Goal: Task Accomplishment & Management: Use online tool/utility

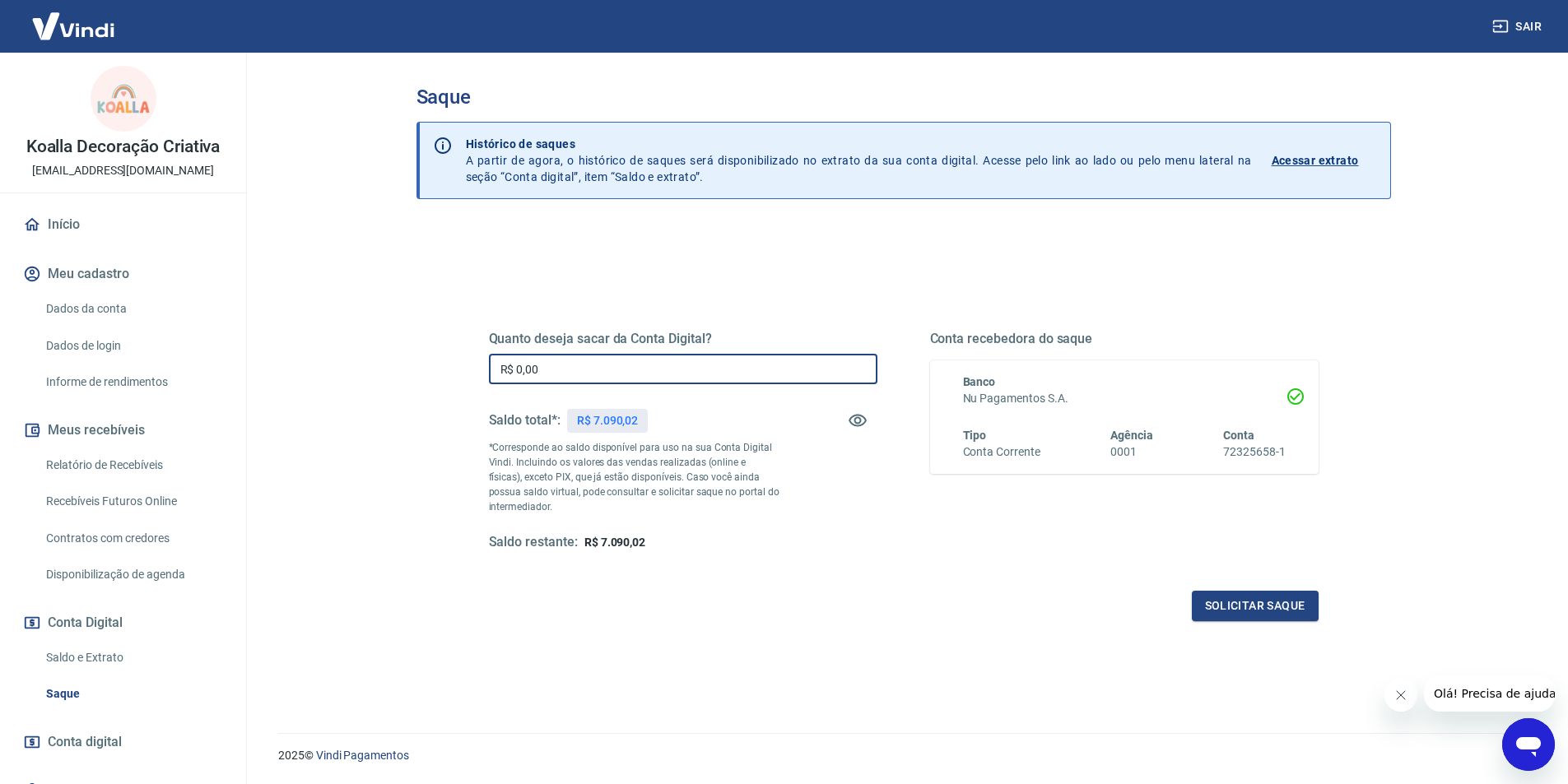
click at [610, 358] on input "R$ 0,00" at bounding box center [683, 368] width 389 height 30
click at [530, 363] on input "R$ 6.500,00" at bounding box center [683, 368] width 389 height 30
click at [530, 366] on input "R$ 6.500,00" at bounding box center [683, 368] width 389 height 30
type input "R$ 6.800,00"
click at [1300, 604] on button "Solicitar saque" at bounding box center [1255, 605] width 127 height 30
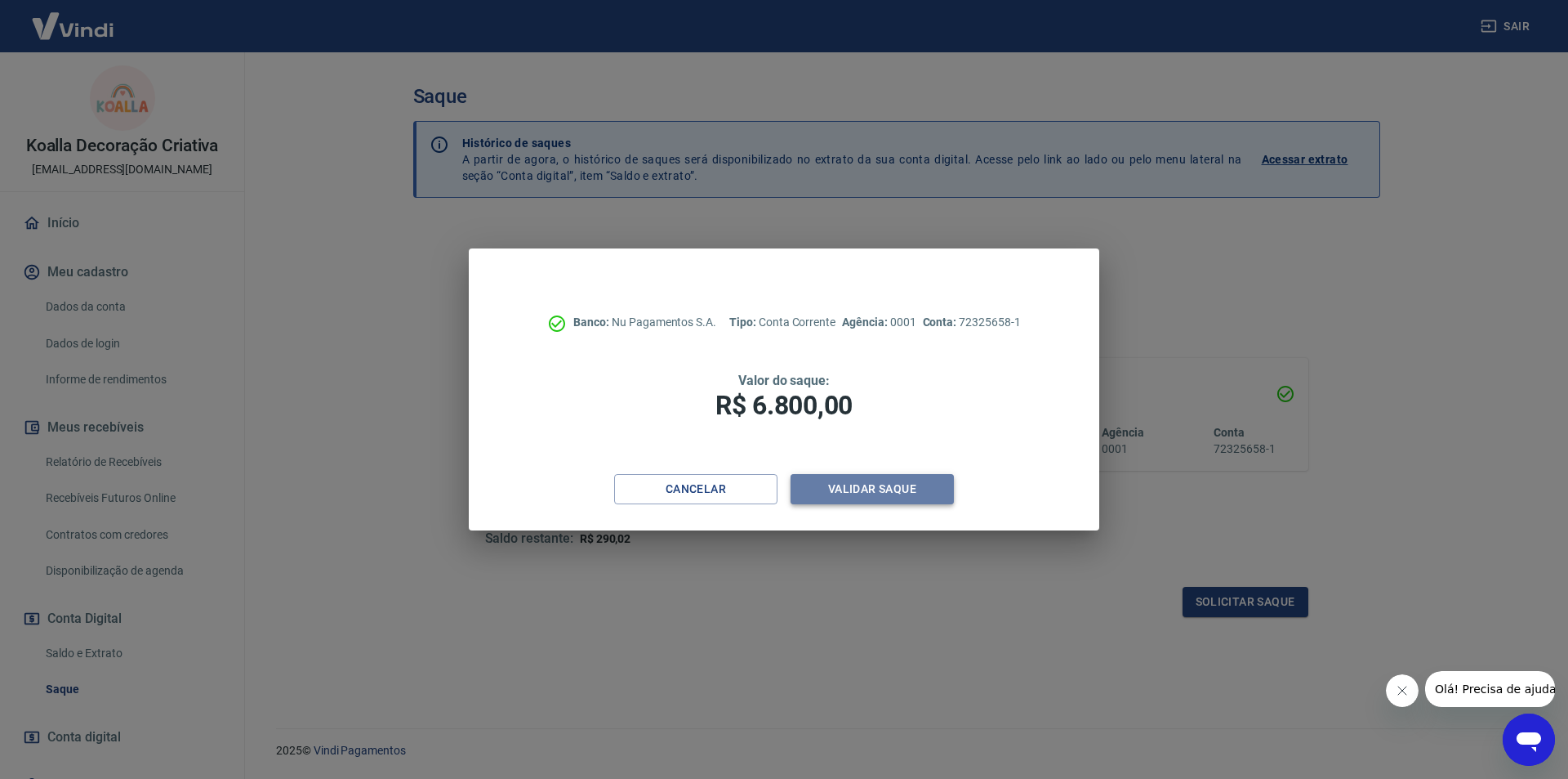
click at [926, 489] on button "Validar saque" at bounding box center [872, 488] width 164 height 30
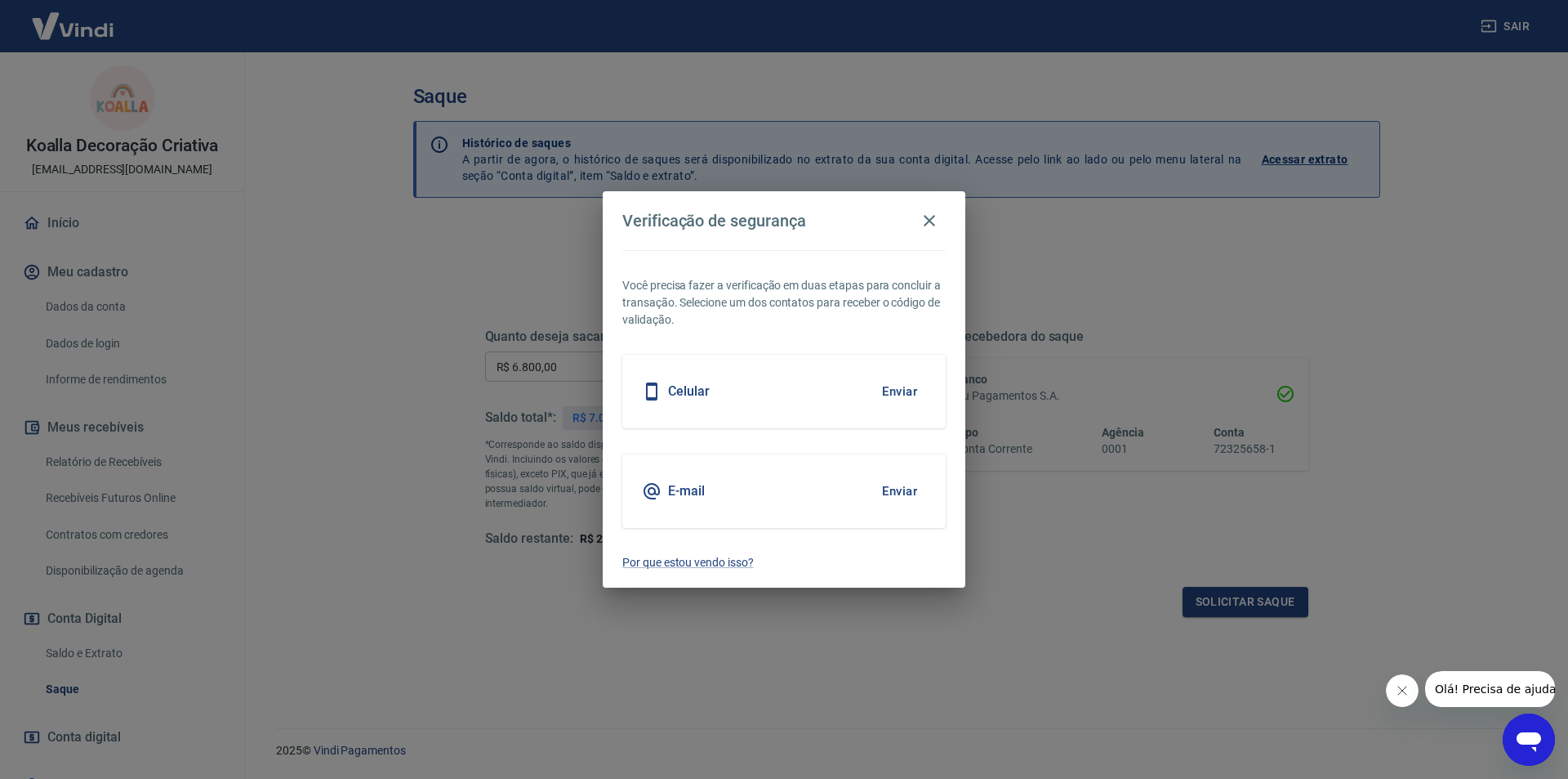
click at [891, 383] on button "Enviar" at bounding box center [900, 391] width 53 height 35
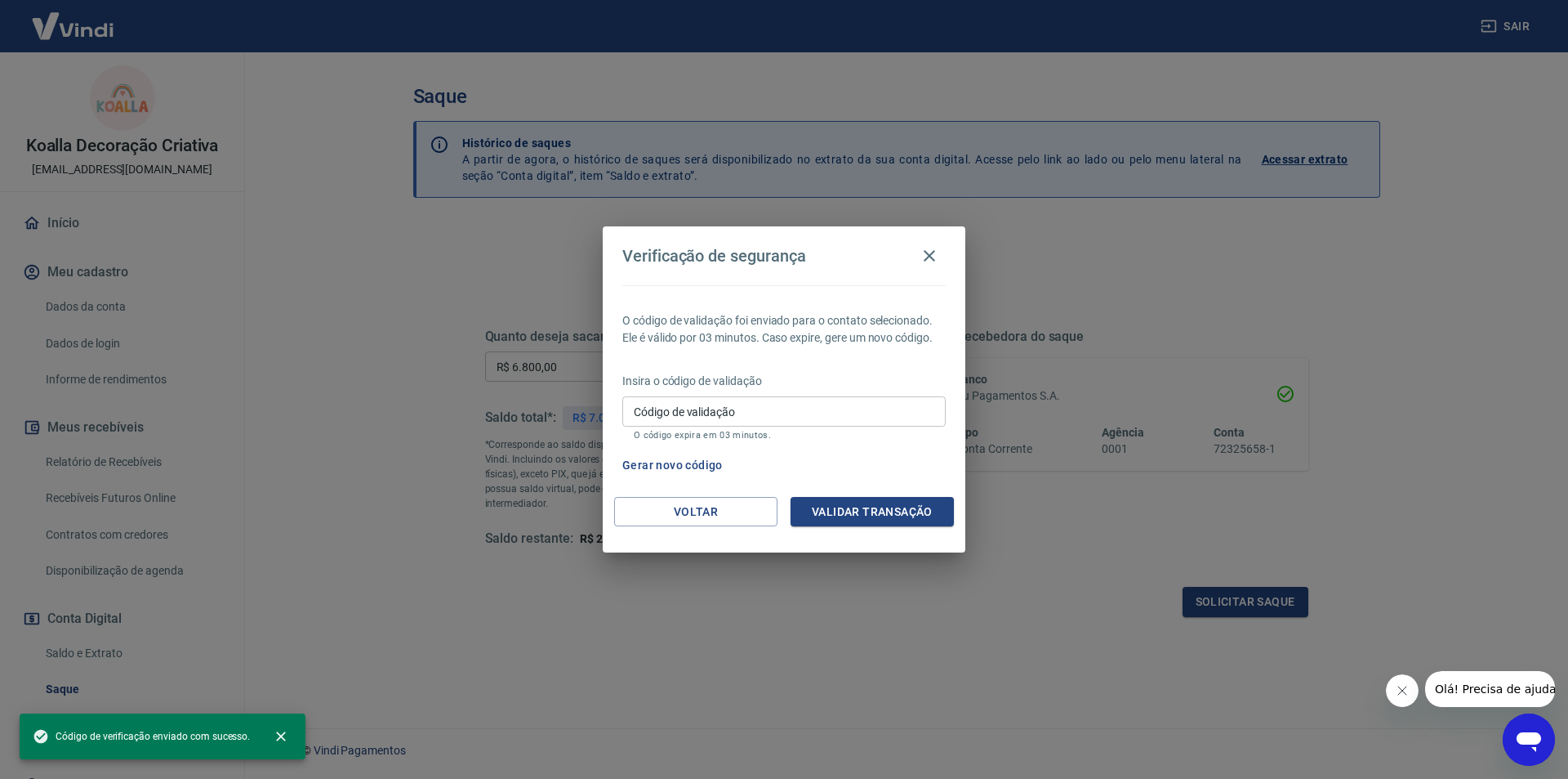
click at [773, 411] on input "Código de validação" at bounding box center [784, 411] width 323 height 30
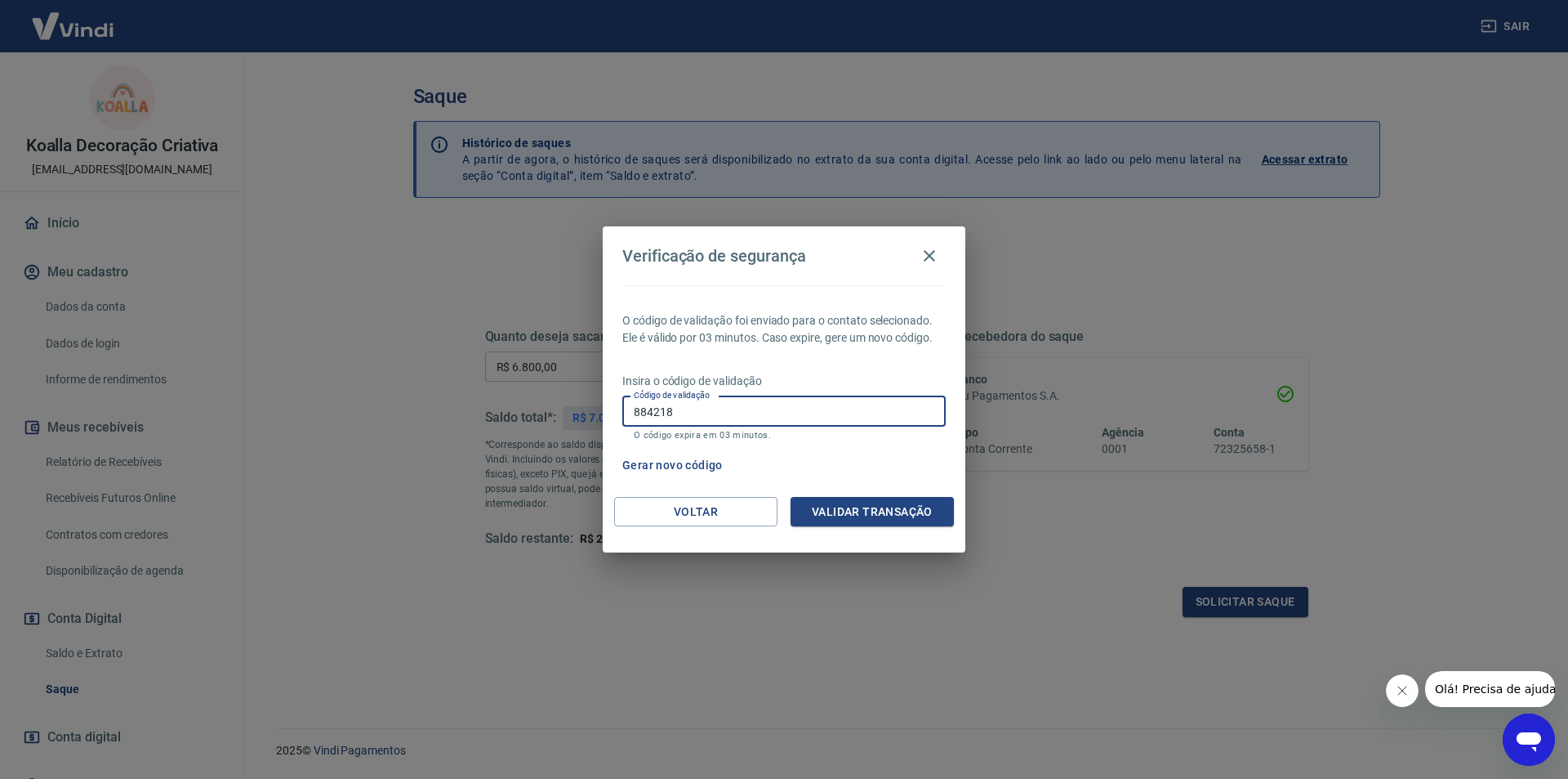
type input "884218"
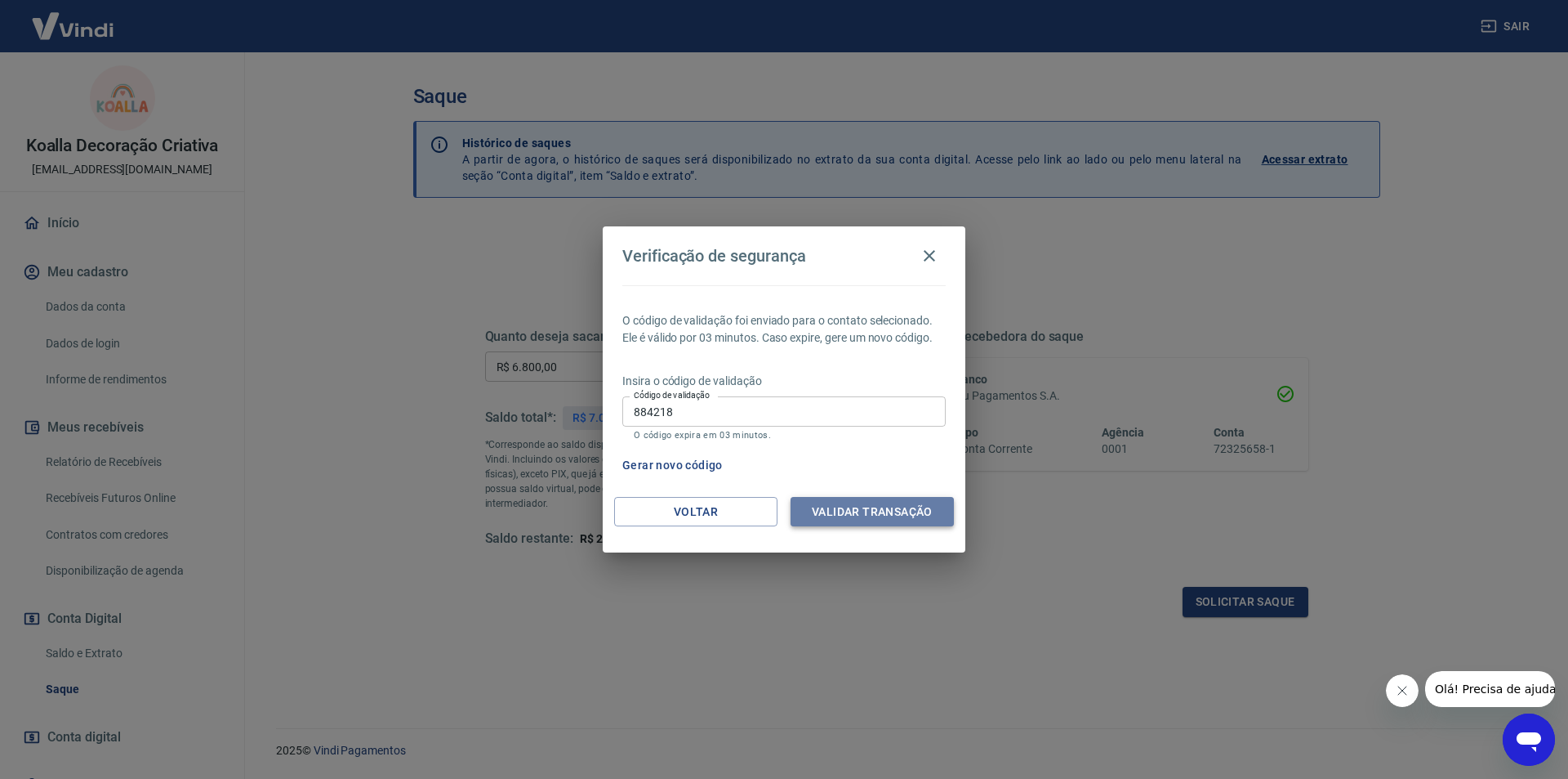
click at [871, 513] on button "Validar transação" at bounding box center [872, 512] width 164 height 30
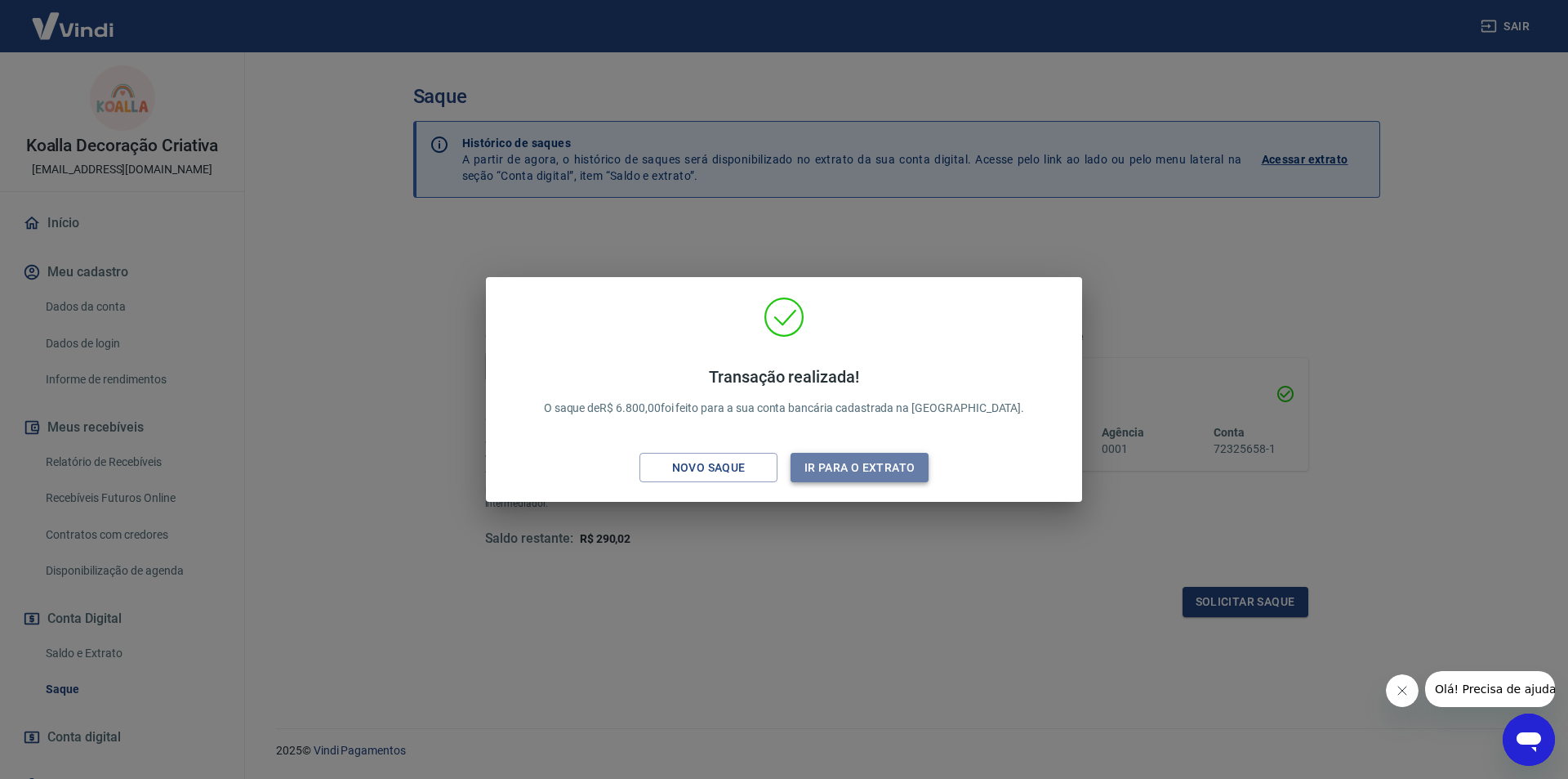
click at [841, 464] on button "Ir para o extrato" at bounding box center [859, 467] width 138 height 30
